Goal: Information Seeking & Learning: Learn about a topic

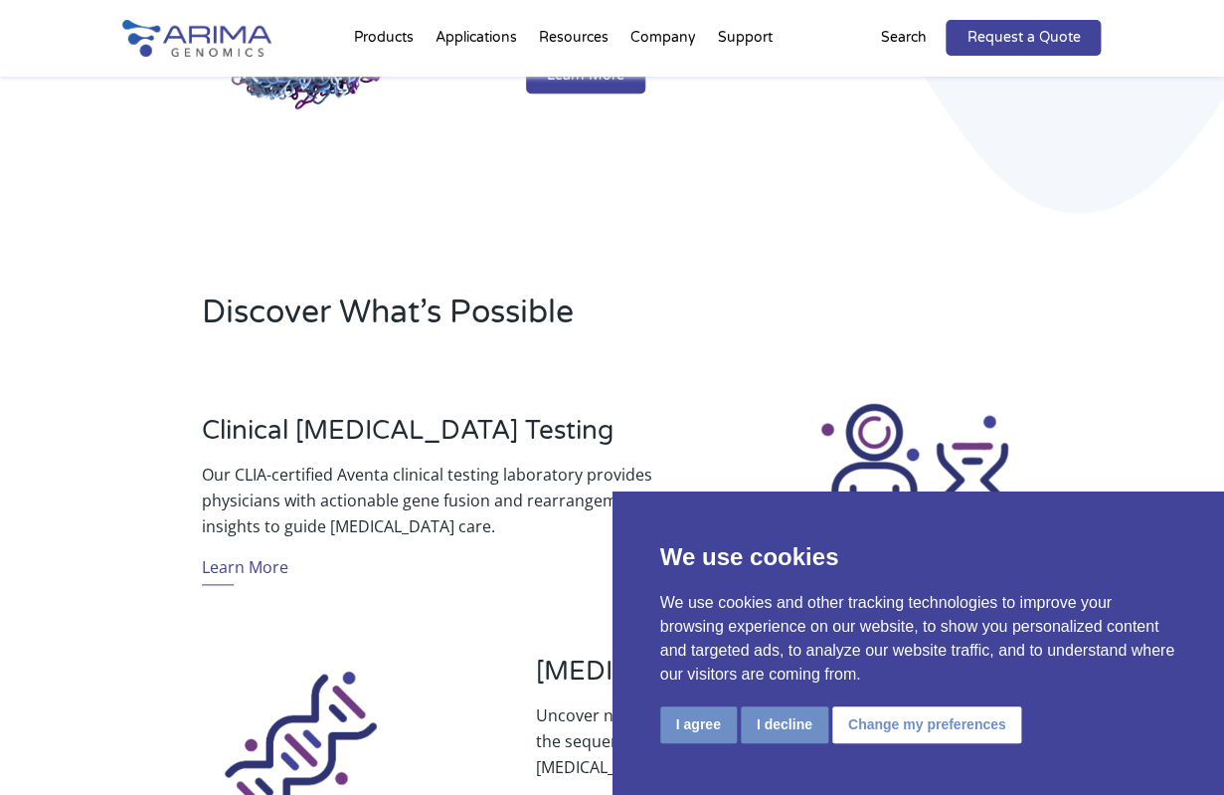
scroll to position [434, 0]
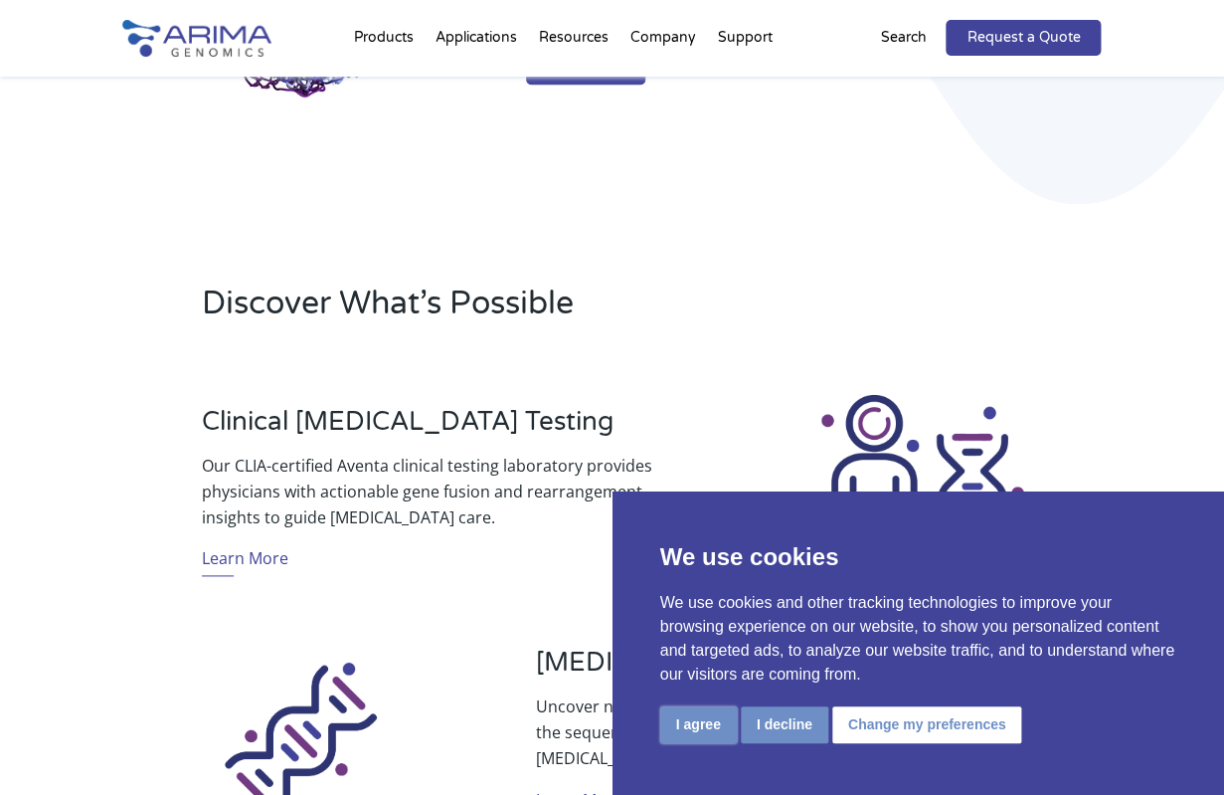
click at [713, 717] on button "I agree" at bounding box center [698, 724] width 77 height 37
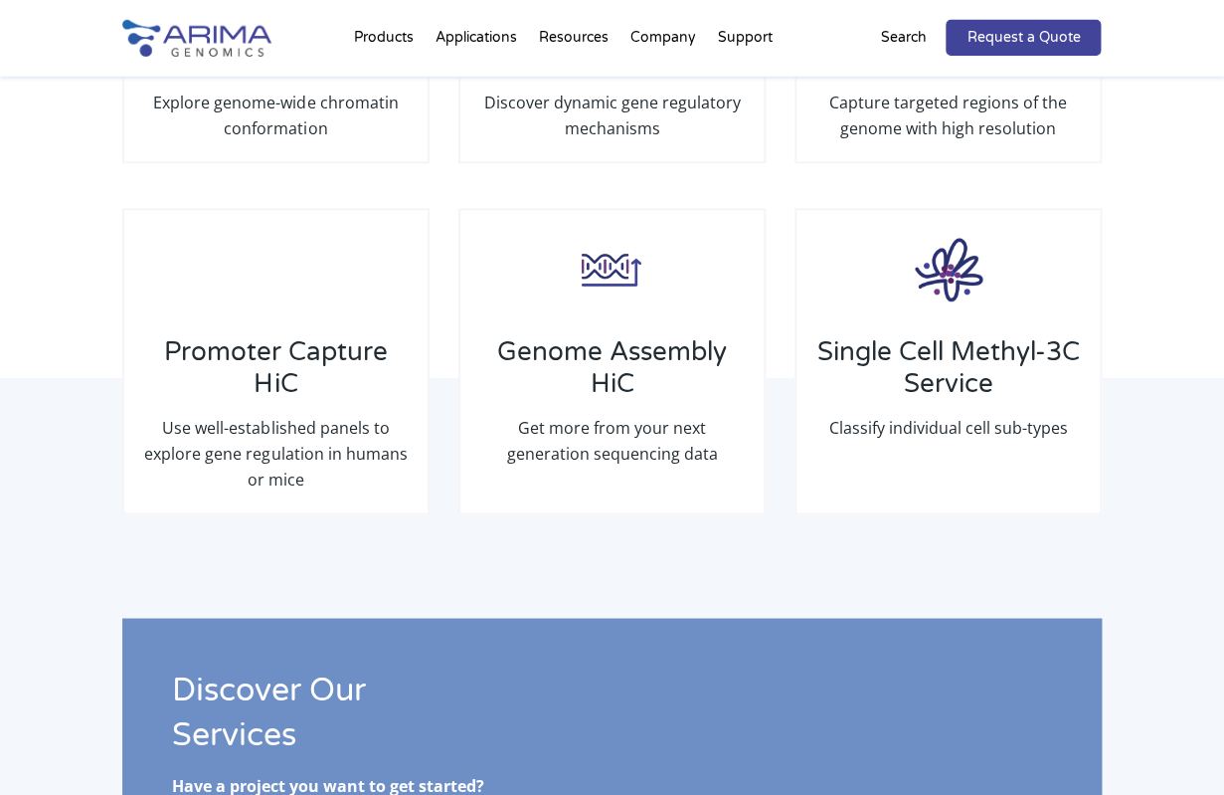
scroll to position [2936, 0]
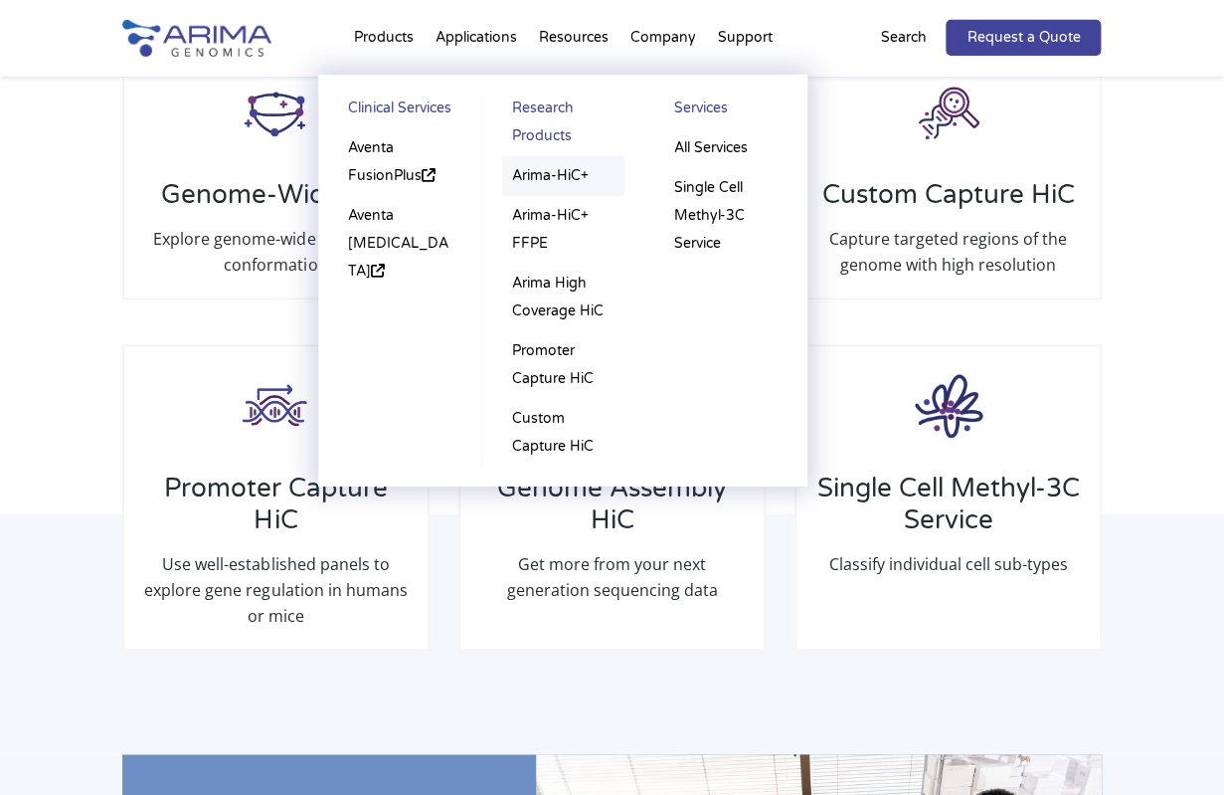
click at [533, 181] on link "Arima-HiC+" at bounding box center [563, 176] width 122 height 40
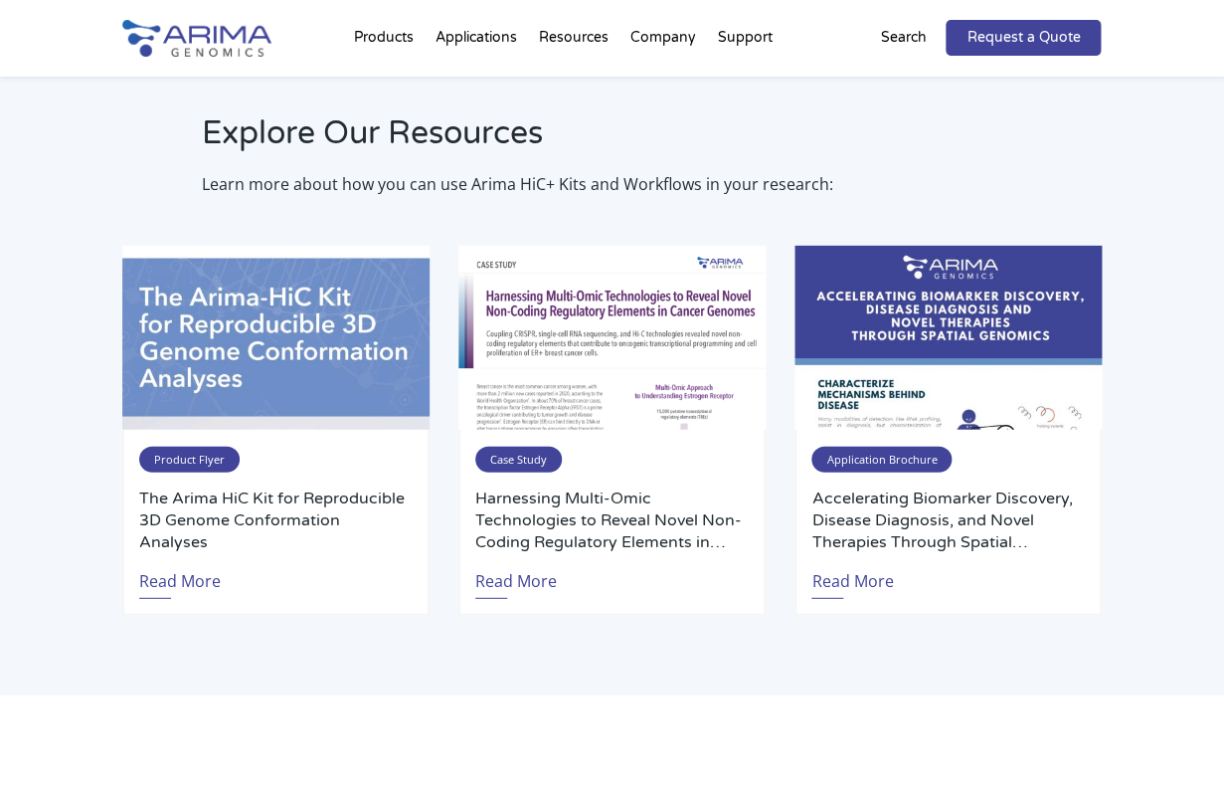
scroll to position [3659, 0]
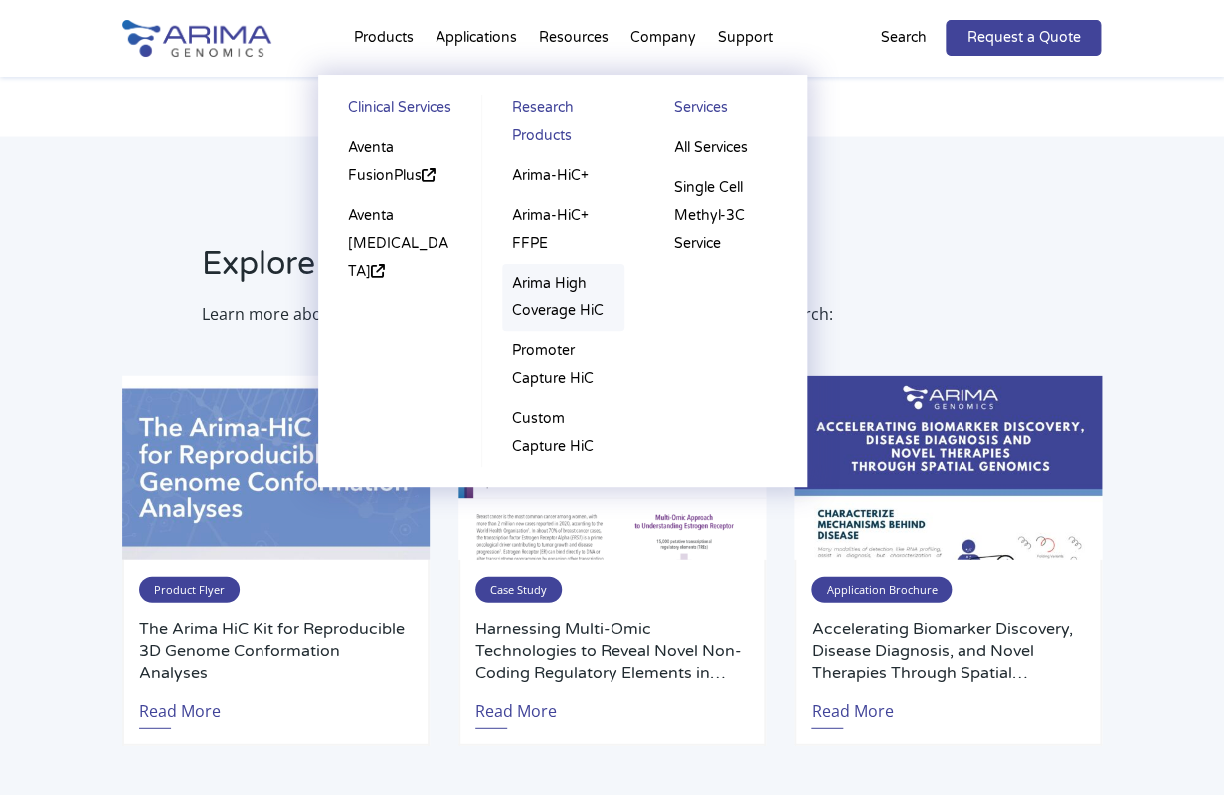
click at [566, 314] on link "Arima High Coverage HiC" at bounding box center [563, 298] width 122 height 68
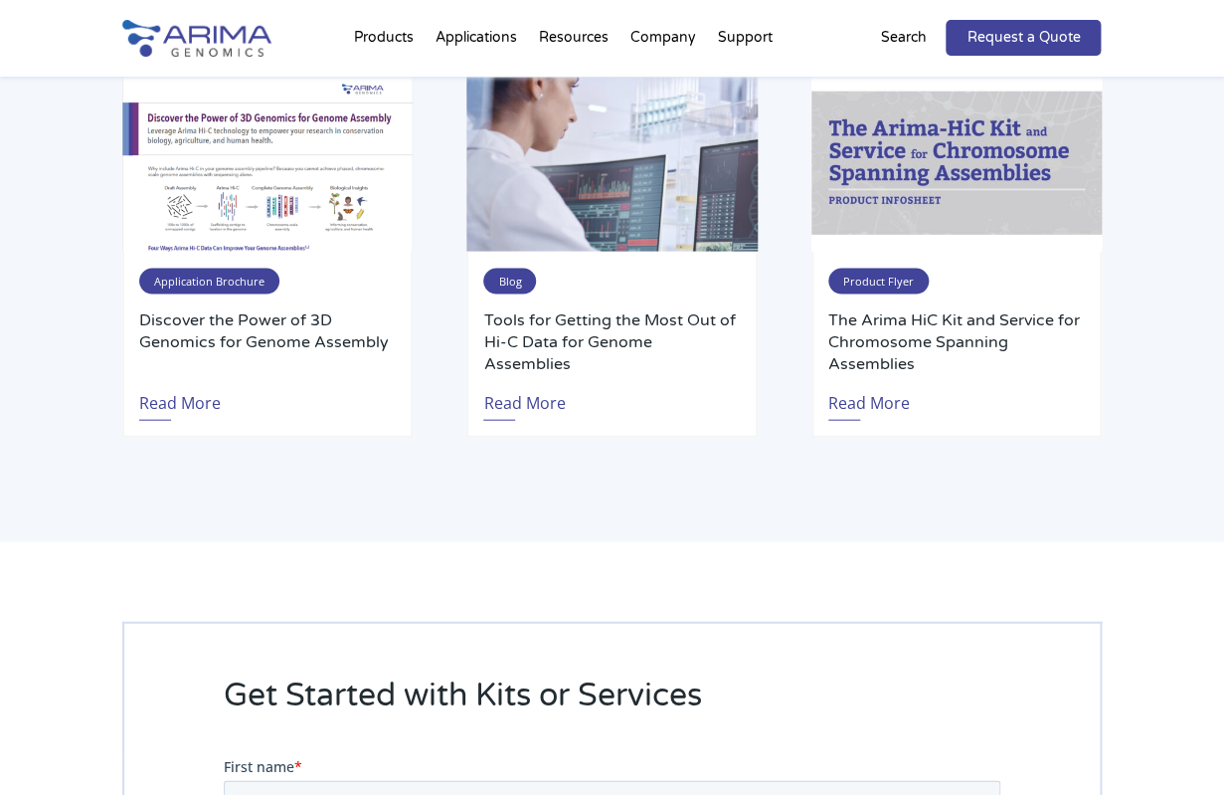
scroll to position [3648, 0]
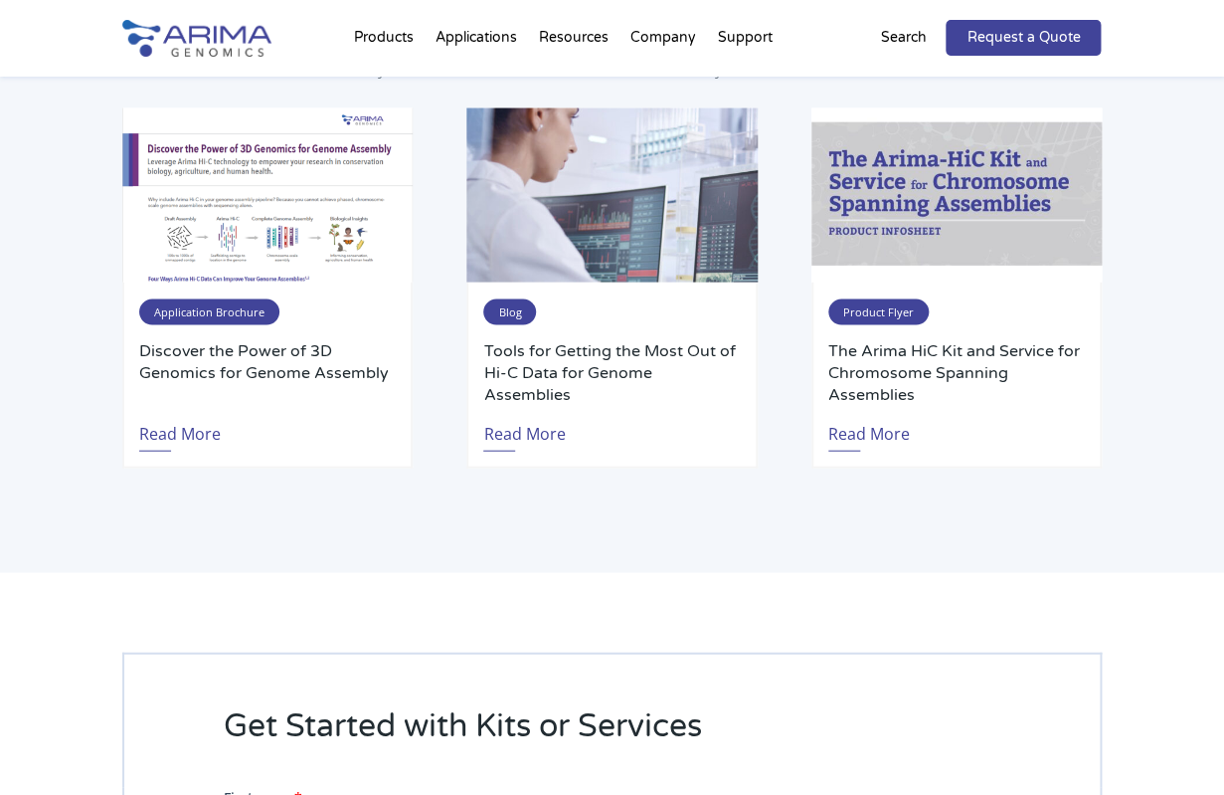
click at [345, 252] on img at bounding box center [267, 194] width 290 height 174
